Goal: Task Accomplishment & Management: Manage account settings

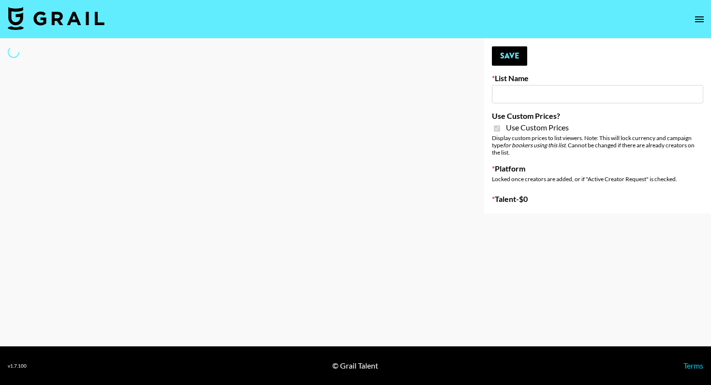
type input "ByHeart ([DATE])"
checkbox input "true"
select select "Brand"
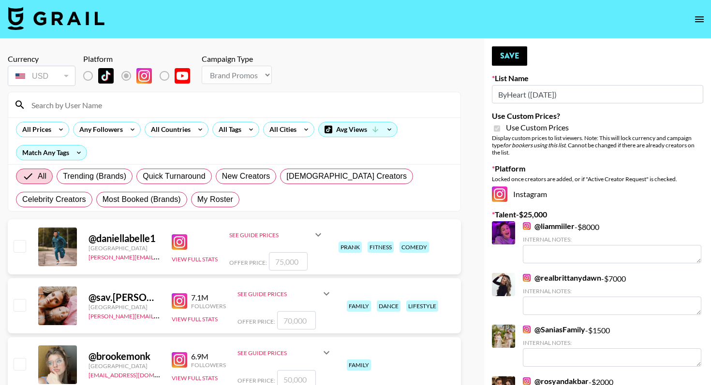
click at [169, 105] on input at bounding box center [240, 104] width 429 height 15
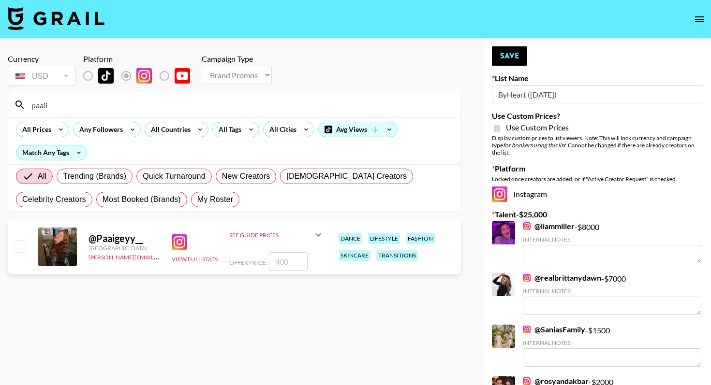
type input "paaii"
click at [19, 247] on input "checkbox" at bounding box center [20, 246] width 12 height 12
checkbox input "true"
type input "400"
click at [508, 58] on button "Save" at bounding box center [509, 55] width 35 height 19
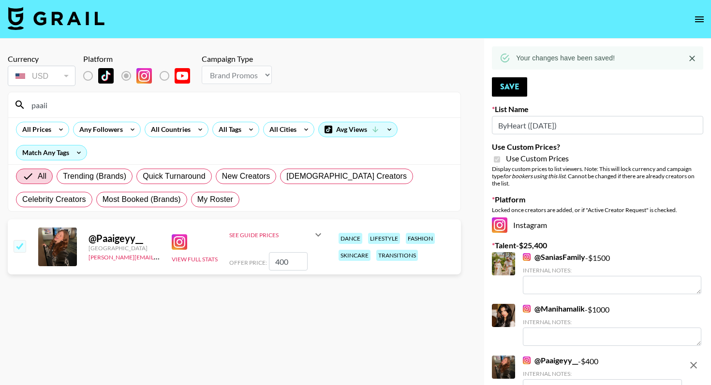
drag, startPoint x: 62, startPoint y: 109, endPoint x: 0, endPoint y: 104, distance: 62.5
click at [0, 104] on div "Currency USD USD ​ Platform Campaign Type Choose Type... Song Promos Brand Prom…" at bounding box center [234, 356] width 468 height 635
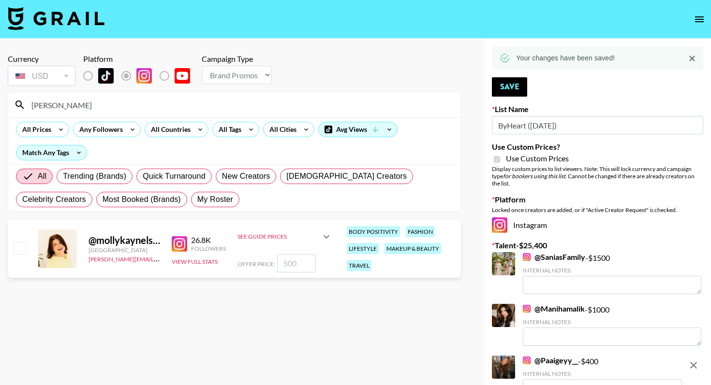
type input "[PERSON_NAME]"
click at [20, 248] on input "checkbox" at bounding box center [20, 248] width 12 height 12
checkbox input "true"
type input "500"
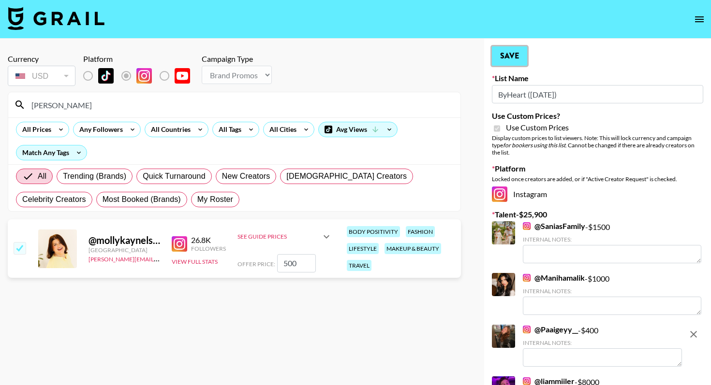
click at [505, 59] on button "Save" at bounding box center [509, 55] width 35 height 19
